Goal: Find specific page/section: Find specific page/section

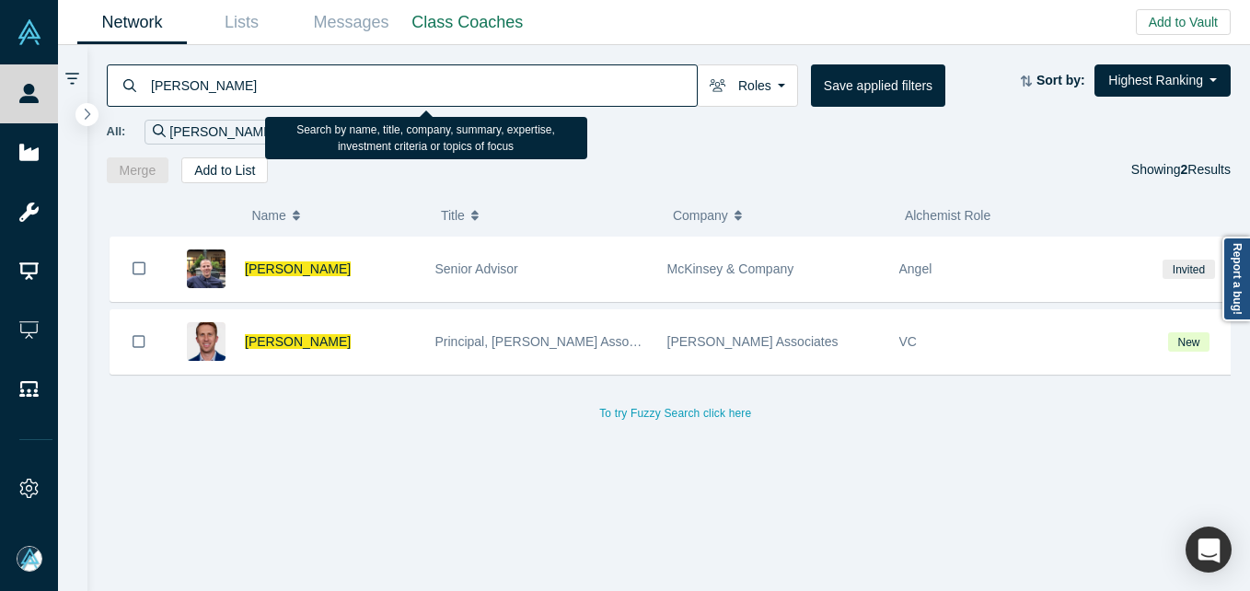
click at [446, 98] on input "[PERSON_NAME]" at bounding box center [423, 85] width 548 height 43
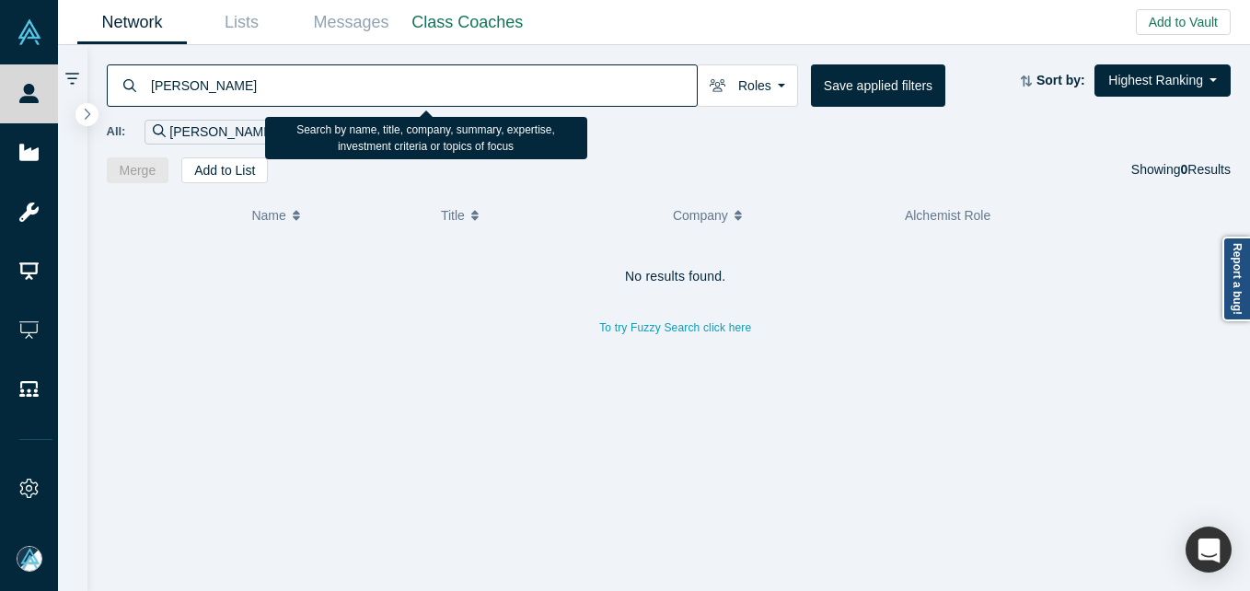
click at [390, 69] on input "[PERSON_NAME]" at bounding box center [423, 85] width 548 height 43
paste input
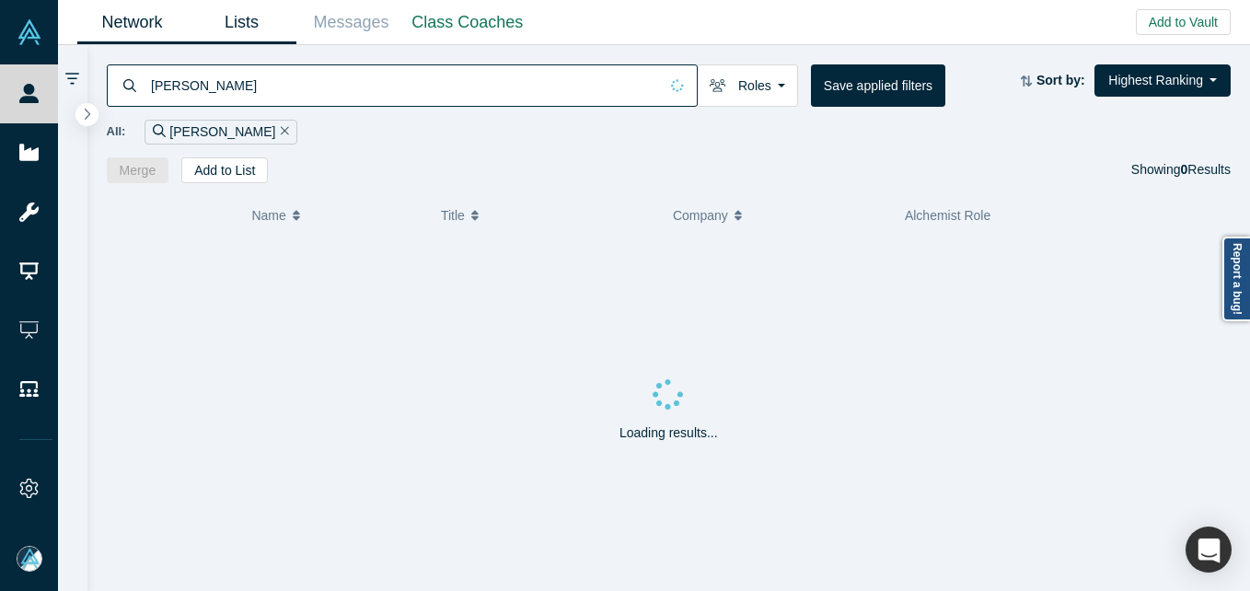
type input "[PERSON_NAME]"
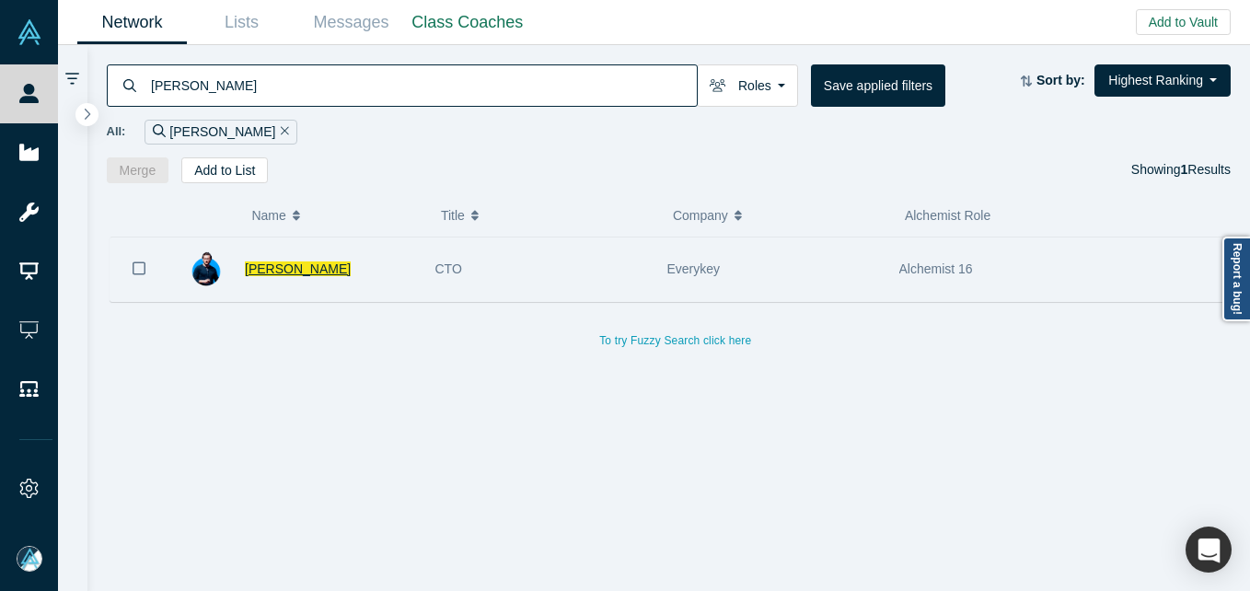
click at [281, 269] on span "[PERSON_NAME]" at bounding box center [298, 268] width 106 height 15
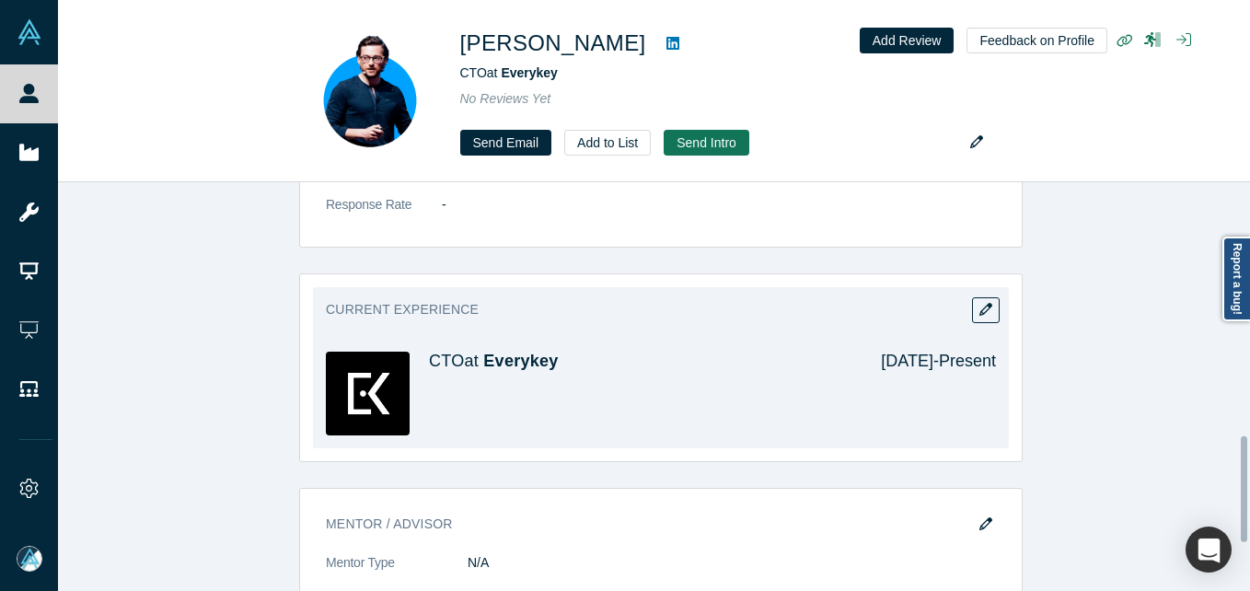
scroll to position [984, 0]
